Goal: Transaction & Acquisition: Purchase product/service

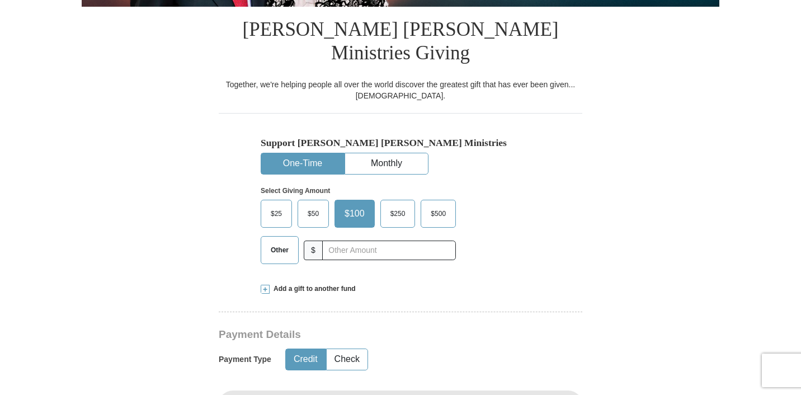
scroll to position [303, 0]
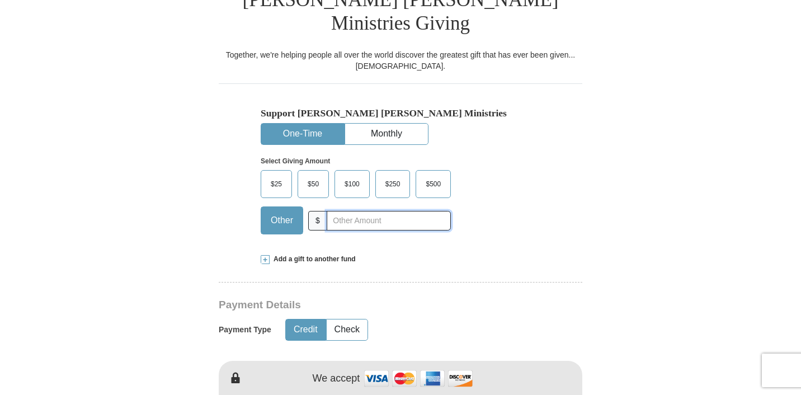
click at [352, 211] on input "text" at bounding box center [389, 221] width 124 height 20
type input "5.00"
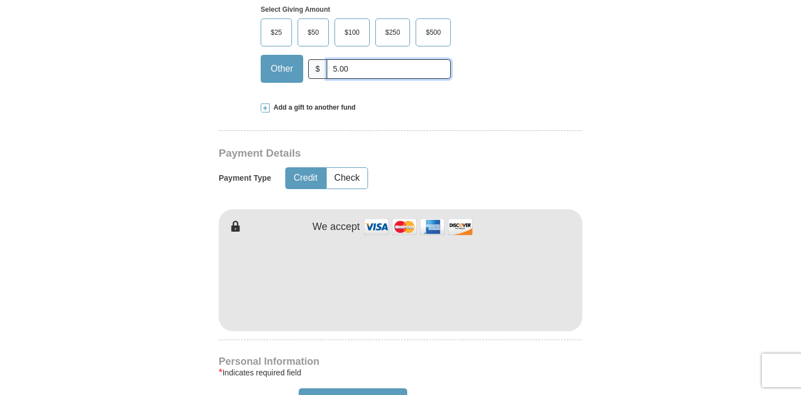
scroll to position [469, 0]
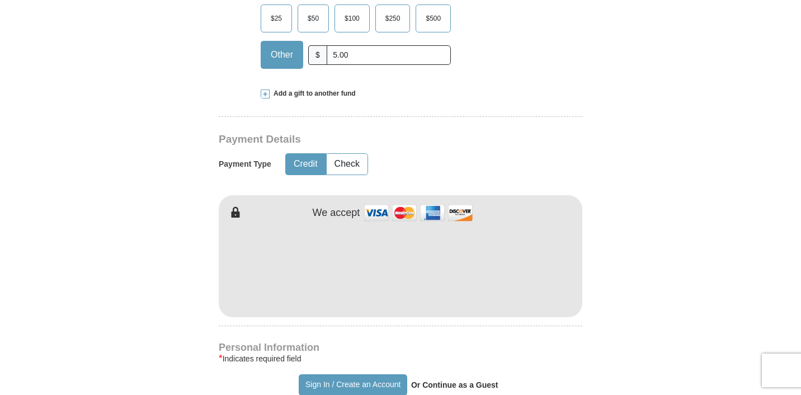
type input "[PERSON_NAME]"
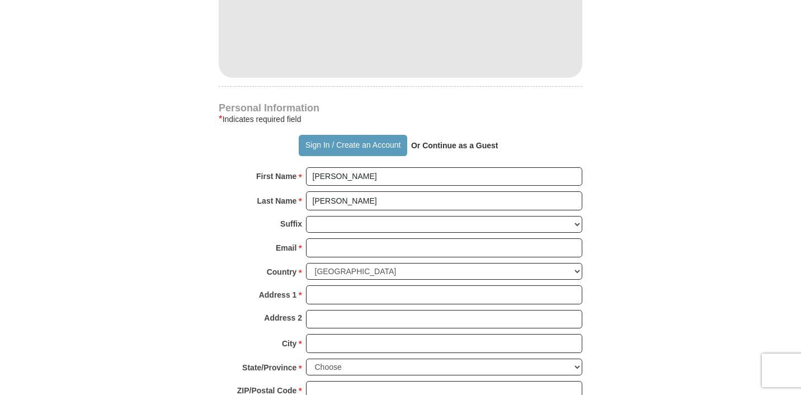
scroll to position [717, 0]
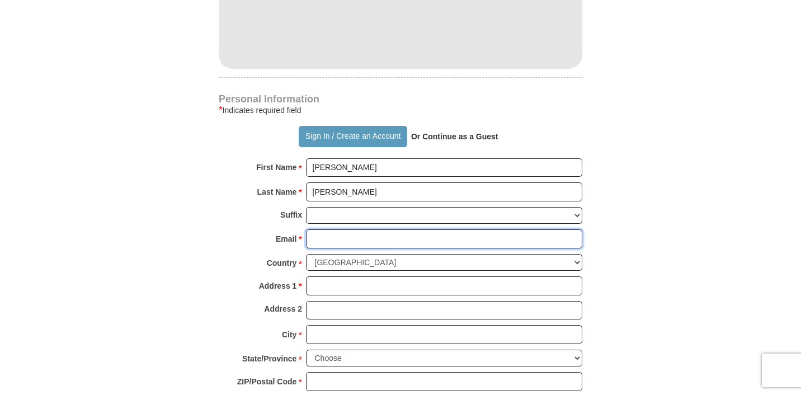
click at [446, 229] on input "Email *" at bounding box center [444, 238] width 276 height 19
type input "[EMAIL_ADDRESS][DOMAIN_NAME]"
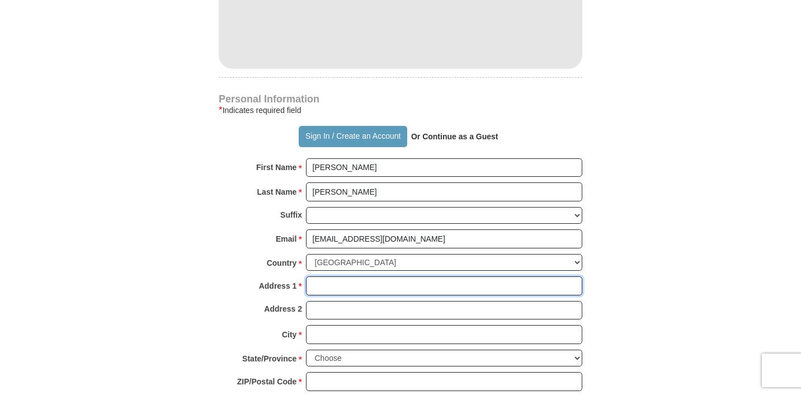
type input "[STREET_ADDRESS]"
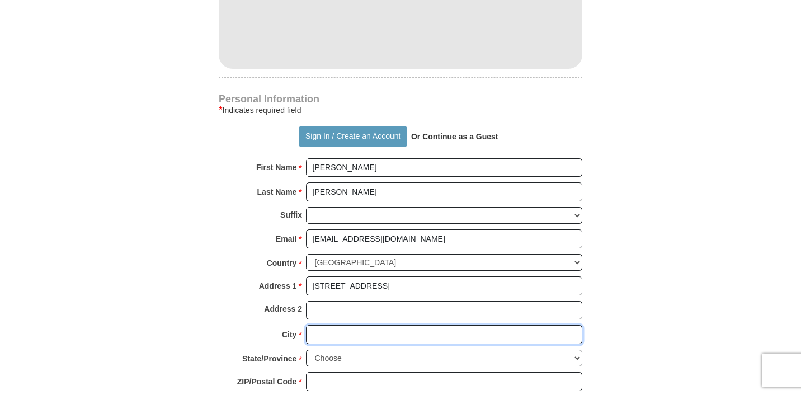
type input "Davie"
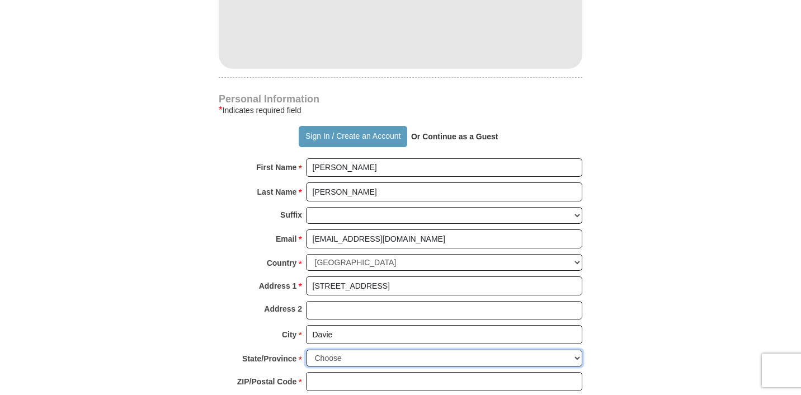
select select "FL"
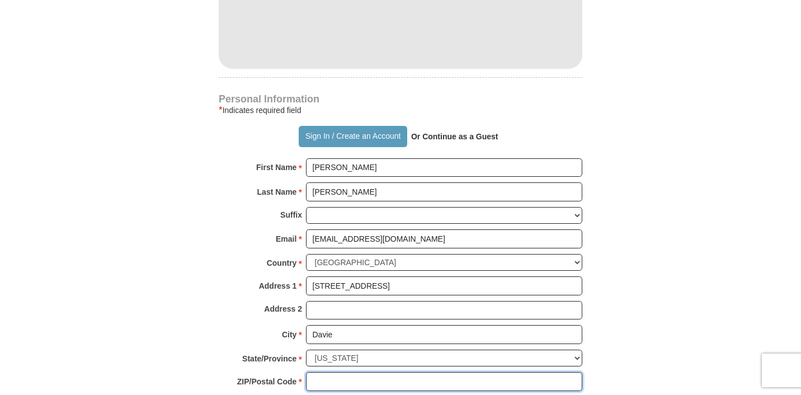
type input "33325"
type input "9545408338"
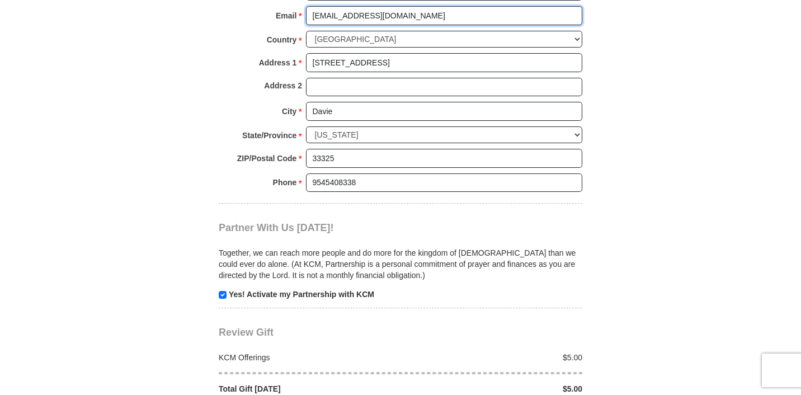
scroll to position [943, 0]
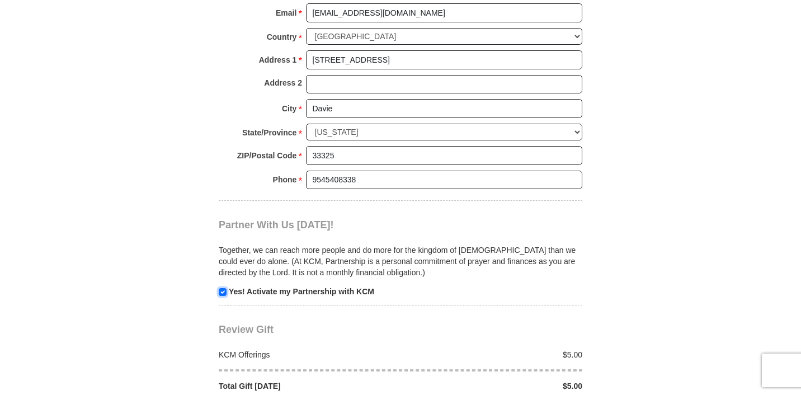
click at [223, 288] on input "checkbox" at bounding box center [223, 292] width 8 height 8
checkbox input "false"
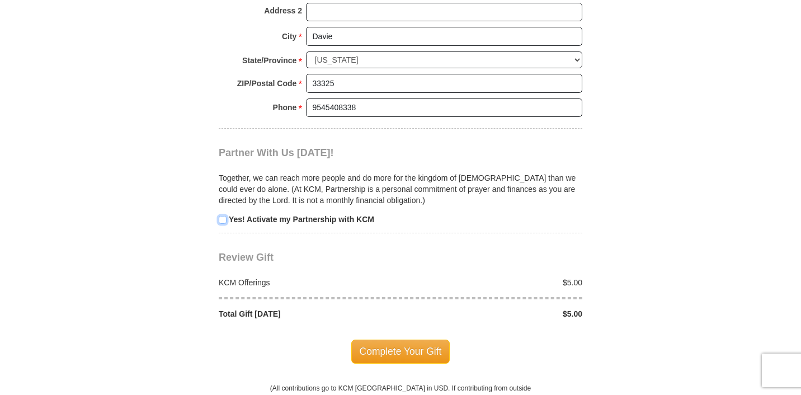
scroll to position [1049, 0]
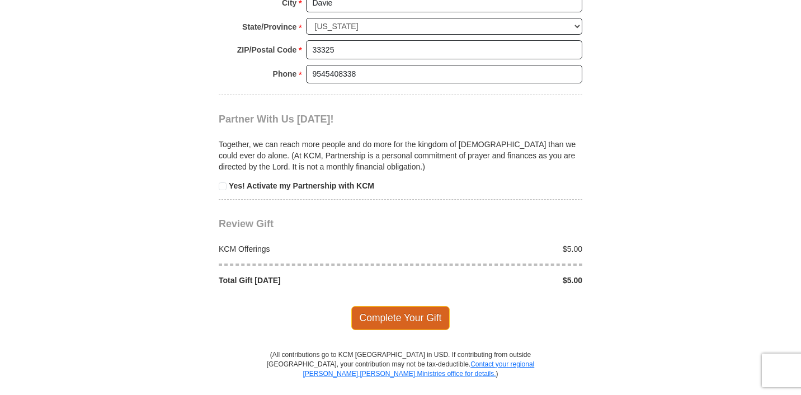
click at [425, 306] on span "Complete Your Gift" at bounding box center [400, 317] width 99 height 23
